Goal: Find specific page/section: Find specific page/section

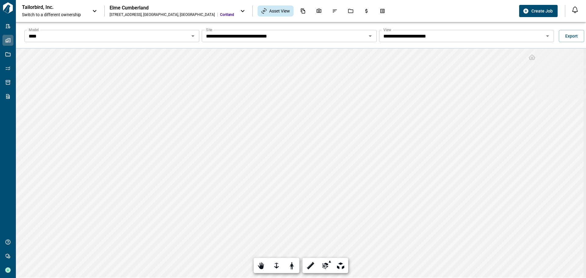
click at [93, 10] on icon at bounding box center [94, 10] width 7 height 7
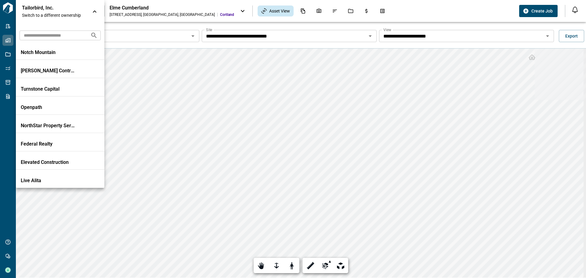
click at [181, 71] on div at bounding box center [293, 139] width 586 height 278
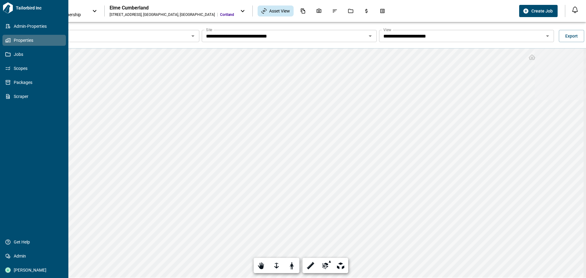
click at [32, 39] on span "Properties" at bounding box center [35, 40] width 49 height 6
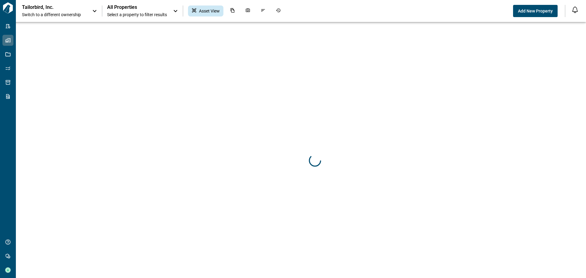
click at [174, 12] on icon at bounding box center [175, 10] width 7 height 7
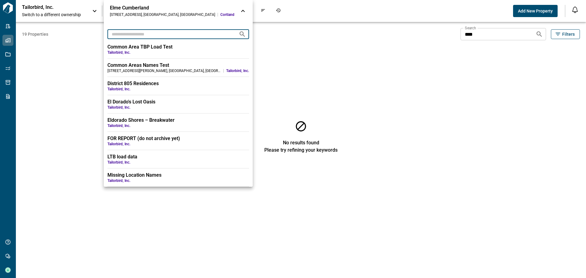
click at [143, 34] on input "text" at bounding box center [170, 33] width 126 height 11
click at [68, 10] on div at bounding box center [293, 139] width 586 height 278
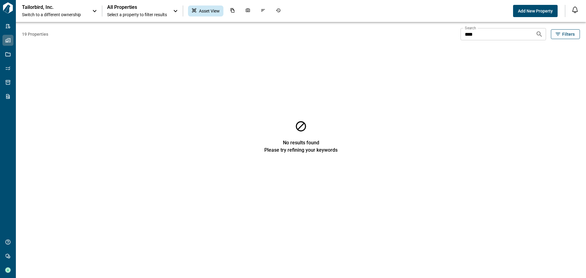
click at [91, 12] on div "Tailorbird, Inc. Switch to a different ownership" at bounding box center [60, 10] width 76 height 13
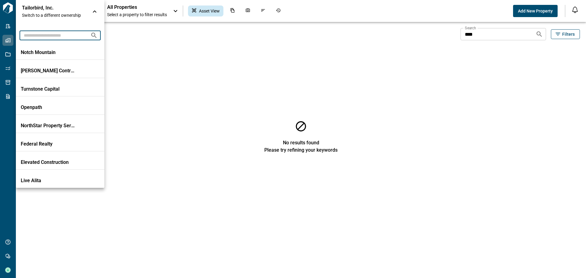
click at [74, 37] on input "text" at bounding box center [53, 35] width 66 height 11
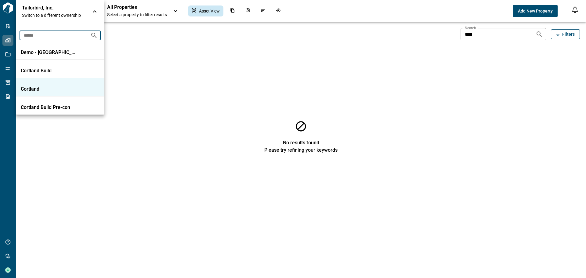
type input "******"
click at [51, 85] on li "Cortland" at bounding box center [60, 87] width 88 height 18
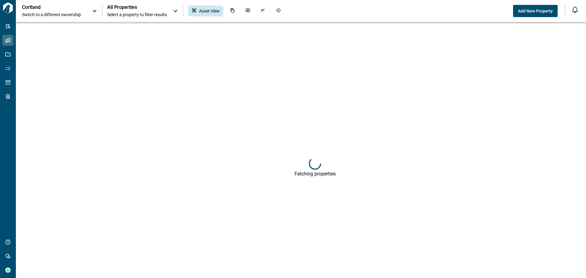
click at [171, 12] on div "All Properties Select a property to filter results" at bounding box center [143, 10] width 72 height 13
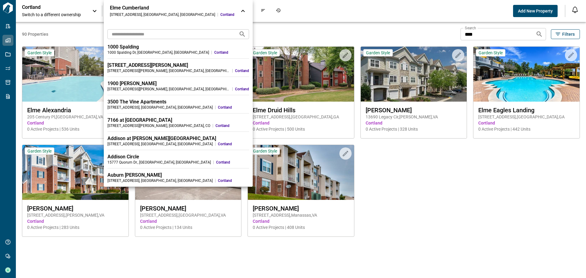
click at [294, 72] on div at bounding box center [293, 139] width 586 height 278
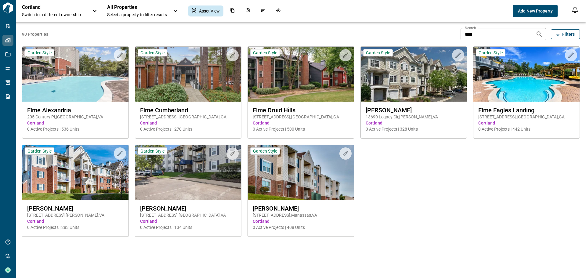
click at [433, 200] on div "Upload to Magic Folder Garden Style Elme Alexandria 205 Century Pl , Alexandria…" at bounding box center [298, 135] width 564 height 203
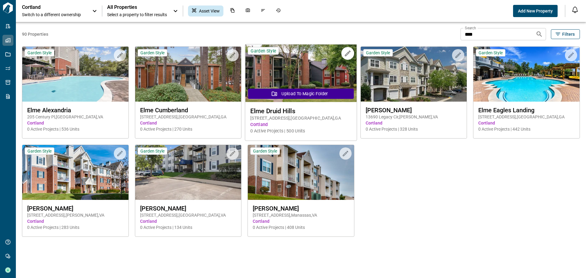
click at [294, 78] on img at bounding box center [300, 74] width 111 height 58
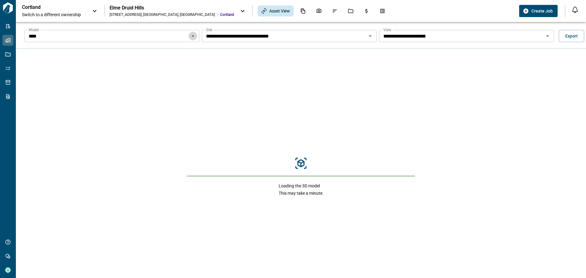
click at [189, 34] on button "Open" at bounding box center [193, 36] width 9 height 9
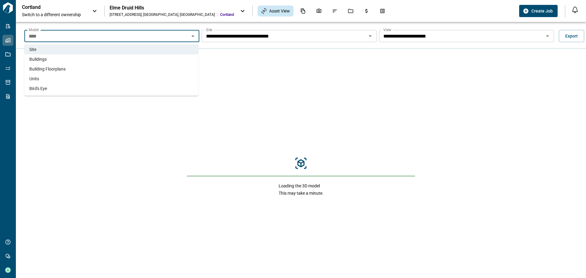
click at [42, 82] on li "Units" at bounding box center [111, 79] width 174 height 10
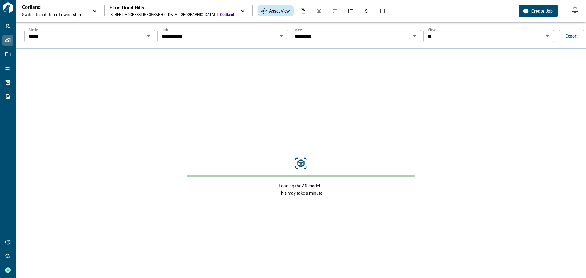
click at [80, 132] on div "Loading the 3D model This may take a minute." at bounding box center [301, 177] width 570 height 256
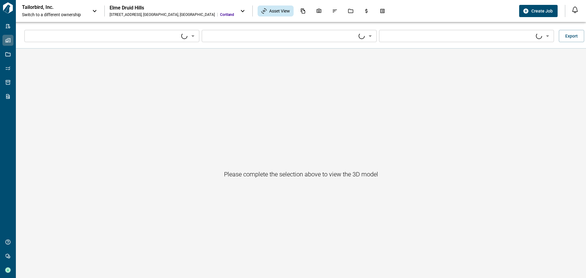
type input "****"
